Goal: Task Accomplishment & Management: Complete application form

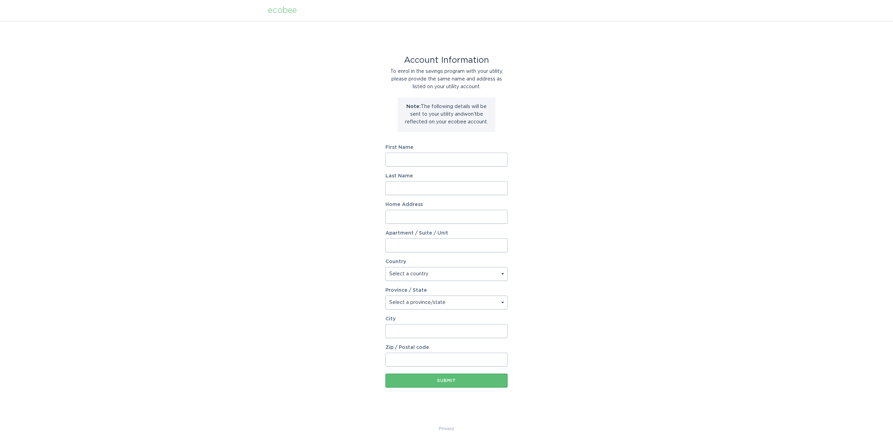
drag, startPoint x: 406, startPoint y: 159, endPoint x: 351, endPoint y: 169, distance: 55.3
click at [404, 160] on input "First Name" at bounding box center [447, 160] width 122 height 14
click at [447, 162] on input "[PERSON_NAME]" at bounding box center [447, 160] width 122 height 14
type input "[PERSON_NAME]"
type input "White"
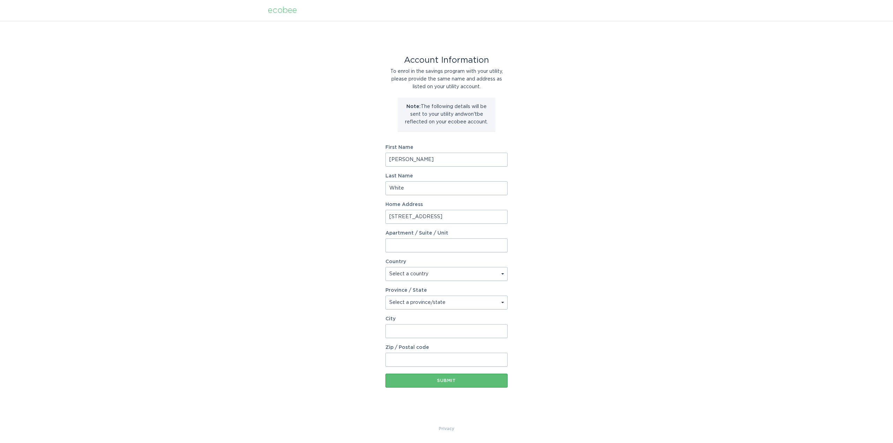
type input "[STREET_ADDRESS]"
select select "US"
select select "AL"
type input "3"
type input "[GEOGRAPHIC_DATA]"
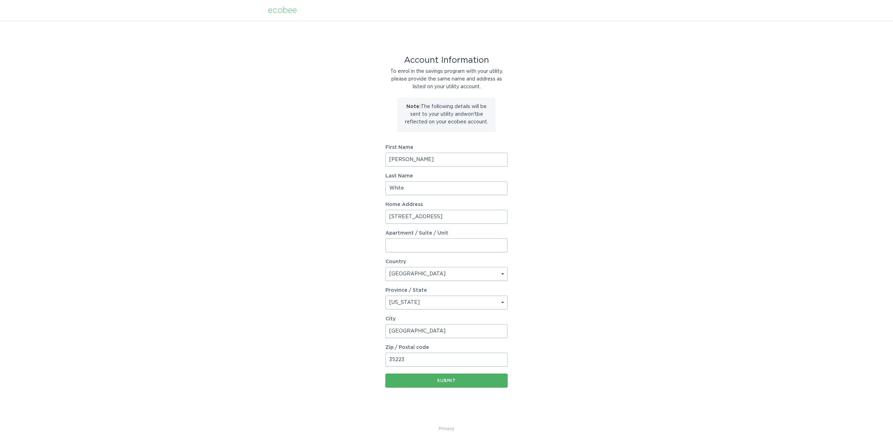
type input "35223"
click at [451, 380] on div "Submit" at bounding box center [446, 381] width 115 height 4
